Goal: Transaction & Acquisition: Purchase product/service

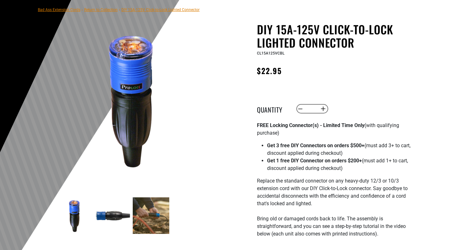
scroll to position [80, 0]
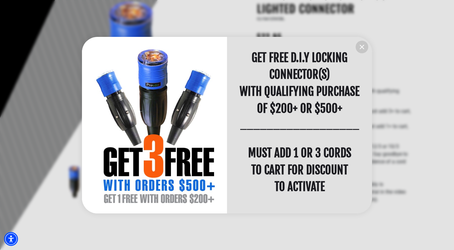
click at [365, 45] on icon "information" at bounding box center [362, 47] width 8 height 8
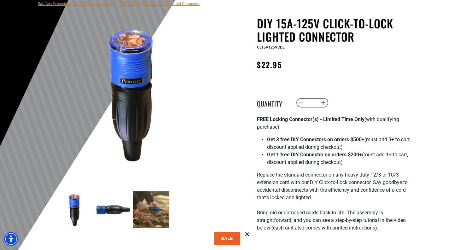
scroll to position [62, 0]
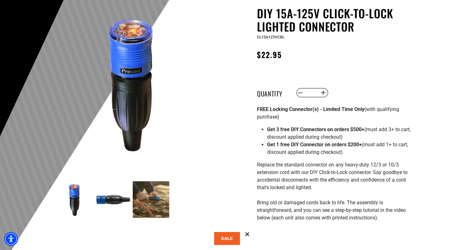
click at [150, 197] on img at bounding box center [151, 199] width 37 height 37
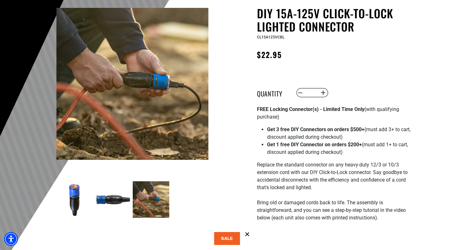
click at [106, 203] on img at bounding box center [113, 199] width 37 height 37
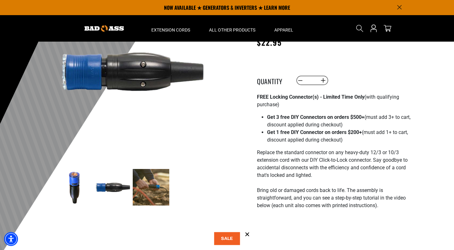
scroll to position [0, 0]
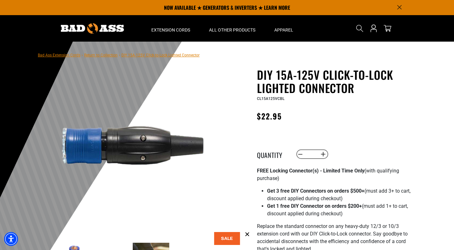
click at [96, 57] on link "Return to Collection" at bounding box center [100, 55] width 33 height 4
click at [97, 56] on link "Return to Collection" at bounding box center [100, 55] width 33 height 4
click at [58, 58] on nav "Bad Ass Extension Cords › Return to Collection › DIY 15A-125V Click-to-Lock Lig…" at bounding box center [119, 55] width 162 height 8
click at [59, 56] on link "Bad Ass Extension Cords" at bounding box center [59, 55] width 43 height 4
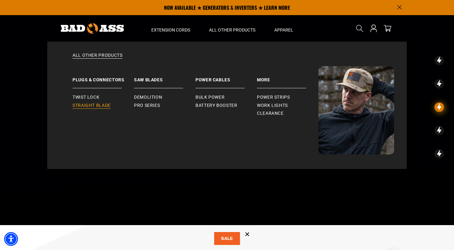
click at [89, 106] on span "Straight Blade" at bounding box center [92, 106] width 38 height 6
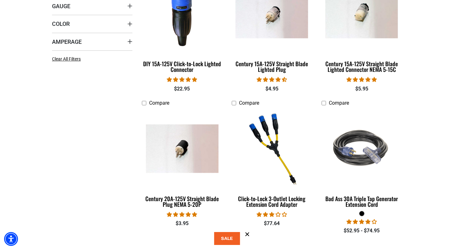
scroll to position [218, 0]
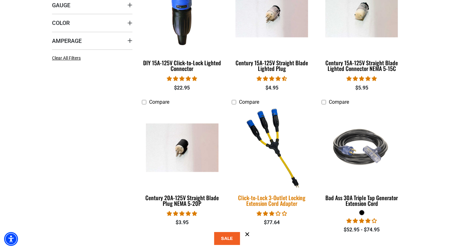
click at [269, 206] on div "Click-to-Lock 3-Outlet Locking Extension Cord Adapter" at bounding box center [272, 200] width 80 height 11
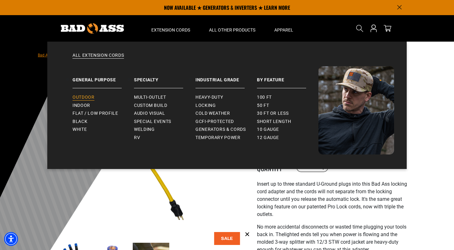
click at [87, 98] on span "Outdoor" at bounding box center [84, 98] width 22 height 6
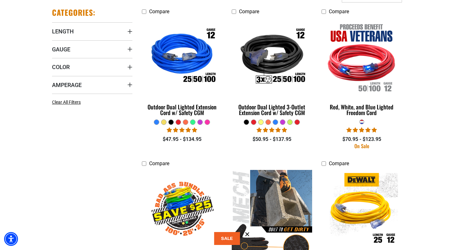
scroll to position [174, 0]
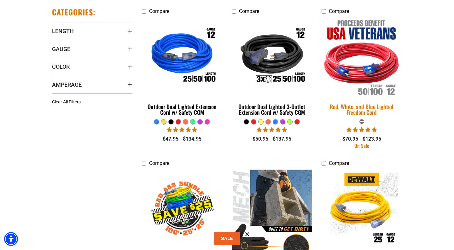
click at [354, 105] on div "Red, White, and Blue Lighted Freedom Cord" at bounding box center [362, 109] width 80 height 11
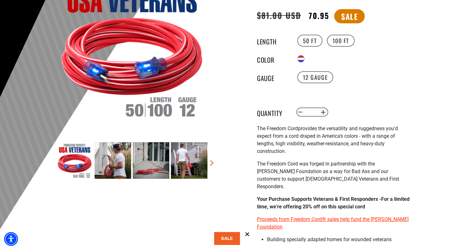
scroll to position [99, 0]
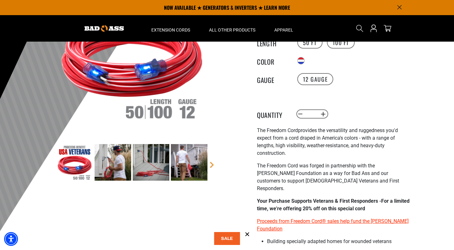
click at [144, 166] on img at bounding box center [151, 162] width 37 height 37
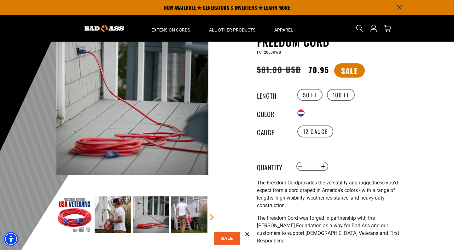
scroll to position [32, 0]
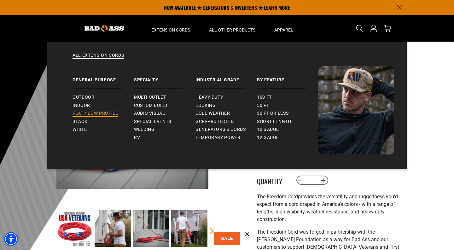
click at [85, 114] on span "Flat / Low Profile" at bounding box center [96, 114] width 46 height 6
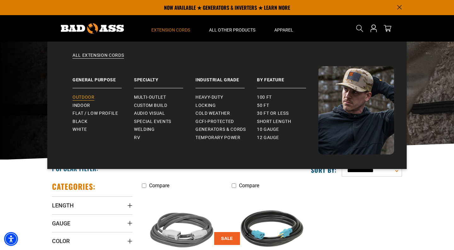
click at [87, 99] on span "Outdoor" at bounding box center [84, 98] width 22 height 6
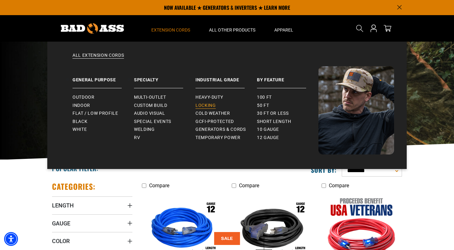
click at [205, 103] on span "Locking" at bounding box center [206, 106] width 20 height 6
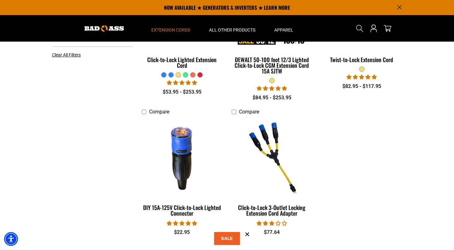
scroll to position [184, 0]
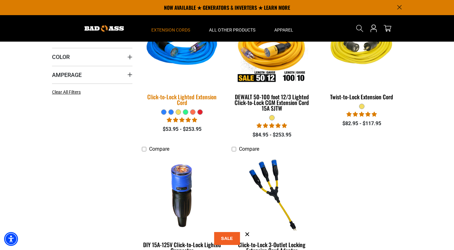
click at [185, 97] on div "Click-to-Lock Lighted Extension Cord" at bounding box center [182, 99] width 80 height 11
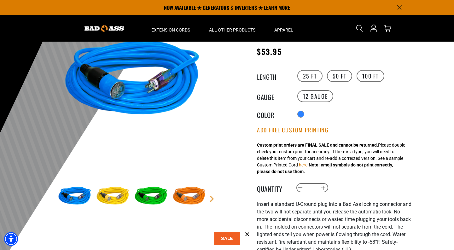
scroll to position [64, 0]
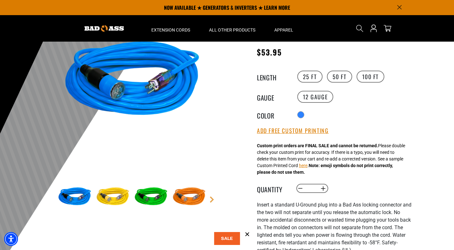
click at [116, 194] on img at bounding box center [113, 197] width 37 height 37
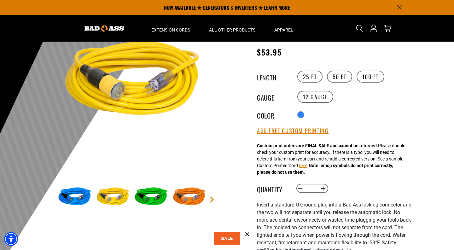
click at [151, 198] on img at bounding box center [151, 197] width 37 height 37
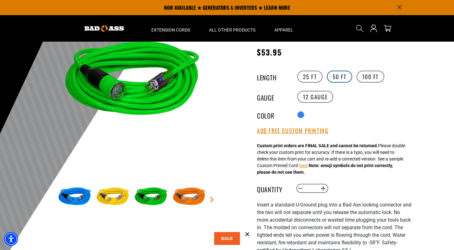
click at [336, 81] on label "50 FT" at bounding box center [339, 77] width 25 height 12
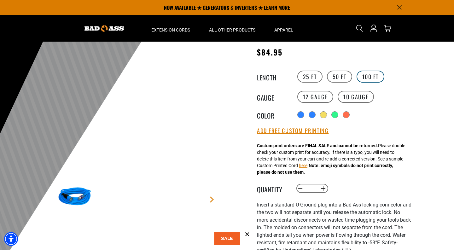
click at [369, 78] on label "100 FT" at bounding box center [371, 77] width 28 height 12
click at [331, 75] on label "50 FT" at bounding box center [339, 77] width 25 height 12
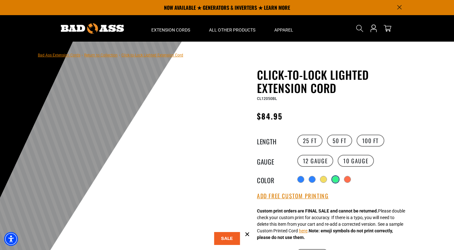
click at [337, 180] on div "products.product.variant_sold_out_or_unavailable" at bounding box center [336, 179] width 6 height 6
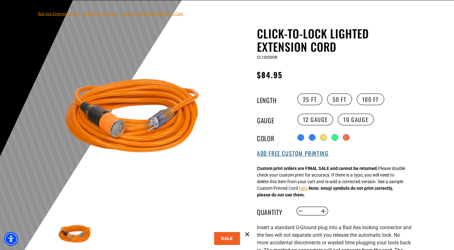
scroll to position [50, 0]
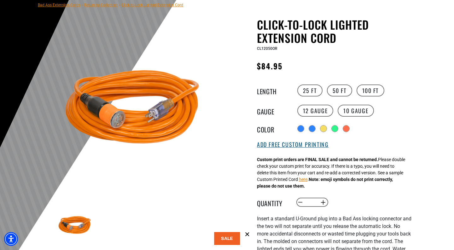
click at [293, 148] on button "Add Free Custom Printing" at bounding box center [293, 144] width 72 height 7
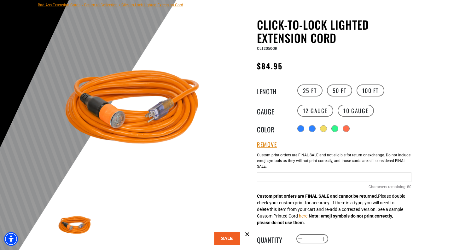
click at [285, 182] on input "Orange Cables" at bounding box center [334, 177] width 155 height 9
type input "**********"
click at [407, 159] on div "**********" at bounding box center [334, 176] width 155 height 54
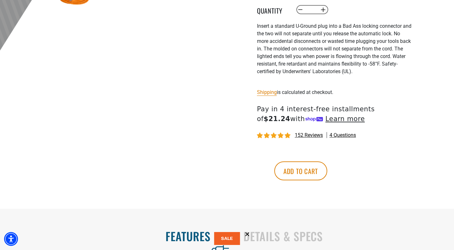
scroll to position [305, 0]
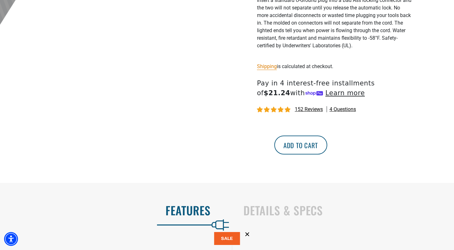
click at [327, 142] on button "Add to cart" at bounding box center [300, 145] width 53 height 19
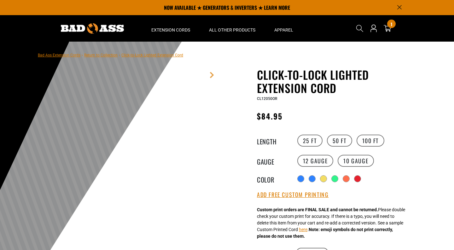
scroll to position [305, 0]
